Goal: Leave review/rating: Leave review/rating

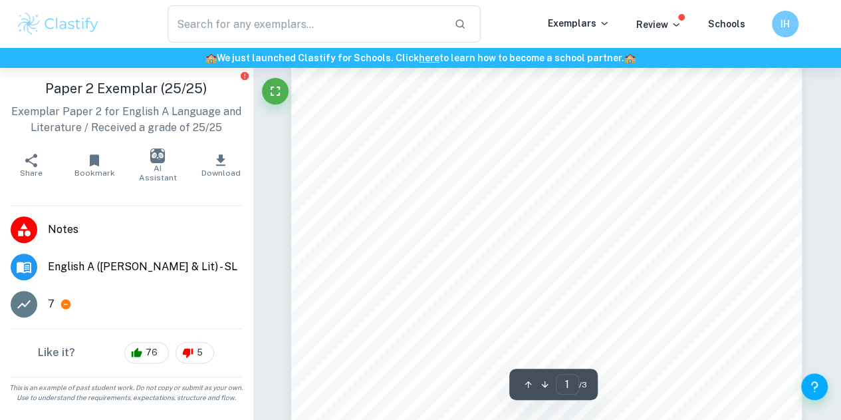
scroll to position [344, 0]
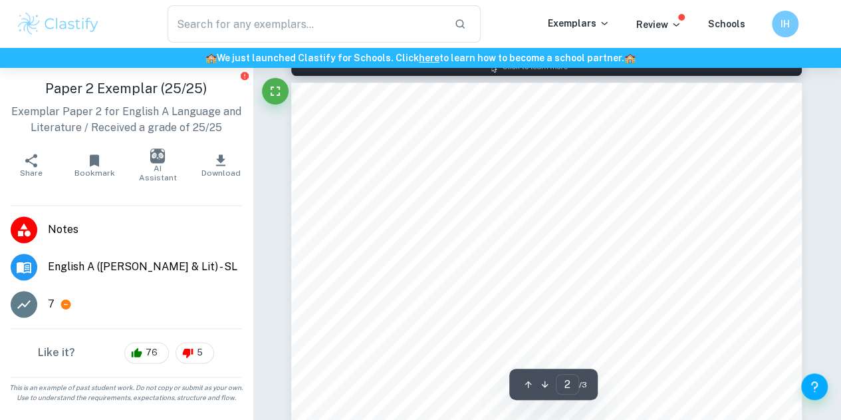
scroll to position [810, 0]
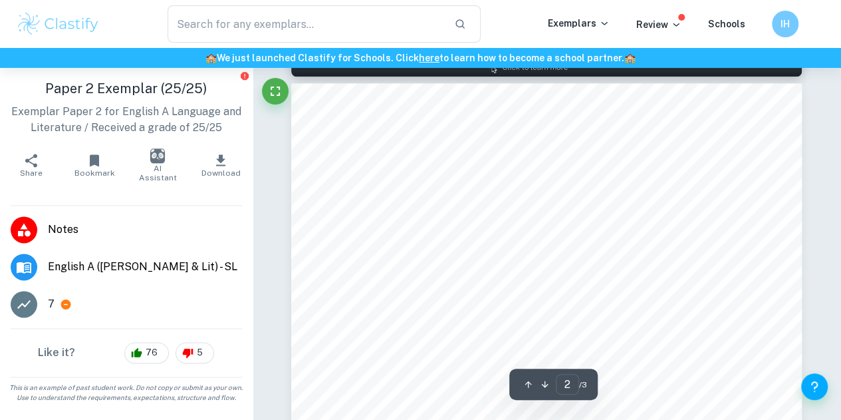
type input "1"
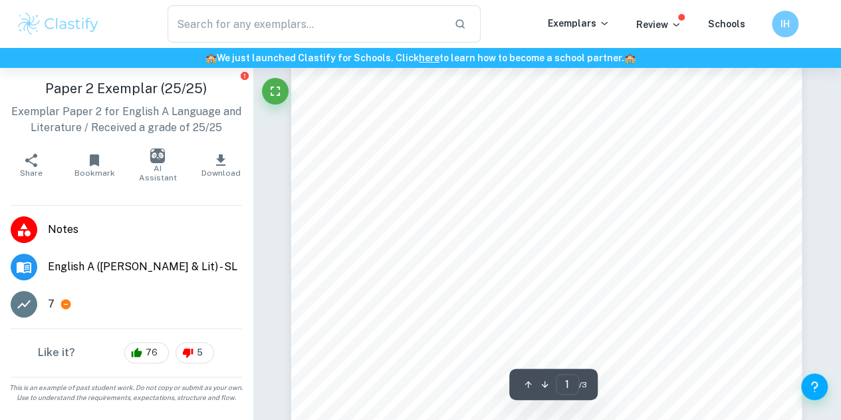
scroll to position [0, 0]
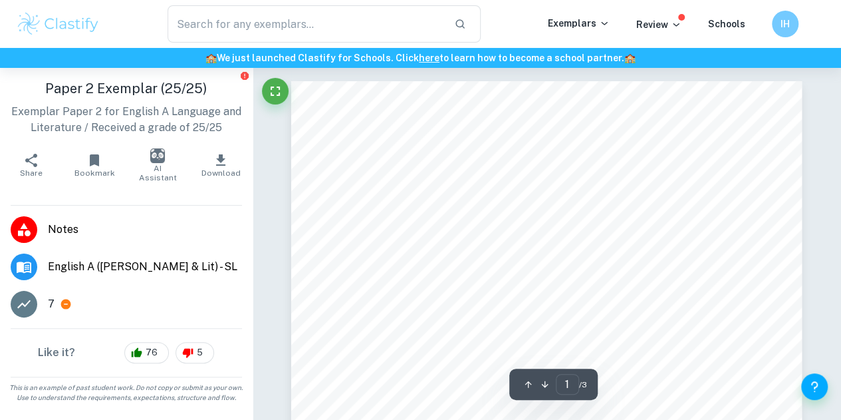
click at [706, 188] on span "white parents, wrote SBID in the early 1970s, together with the [DEMOGRAPHIC_DA…" at bounding box center [582, 189] width 458 height 9
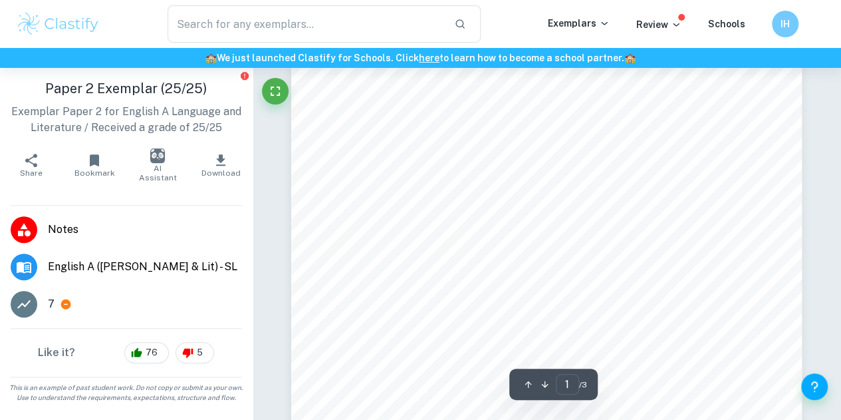
scroll to position [261, 0]
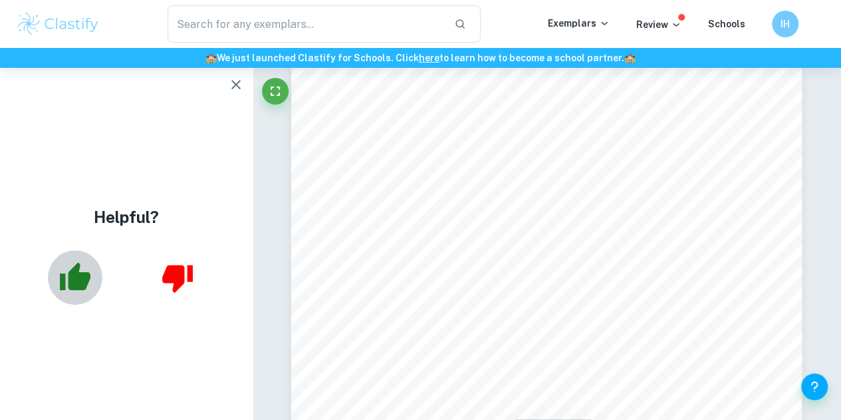
click at [82, 281] on icon "button" at bounding box center [75, 276] width 31 height 28
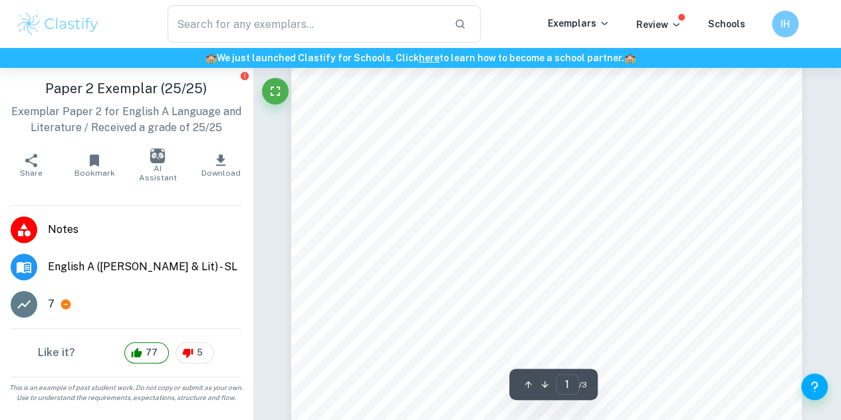
scroll to position [307, 0]
click at [486, 349] on span "[PERSON_NAME] directly addresses the issue to his audience as he solemnly decla…" at bounding box center [569, 352] width 433 height 9
click at [656, 167] on span "“[PERSON_NAME]” [PERSON_NAME], and his unashamed use of racist epithets like “b…" at bounding box center [587, 171] width 468 height 9
